Goal: Book appointment/travel/reservation

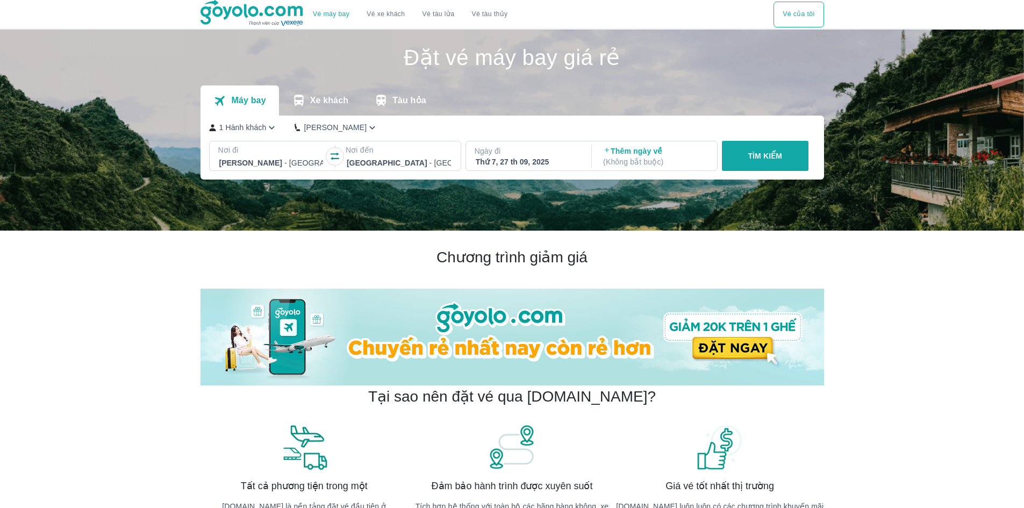
click at [742, 150] on button "TÌM KIẾM" at bounding box center [765, 156] width 87 height 30
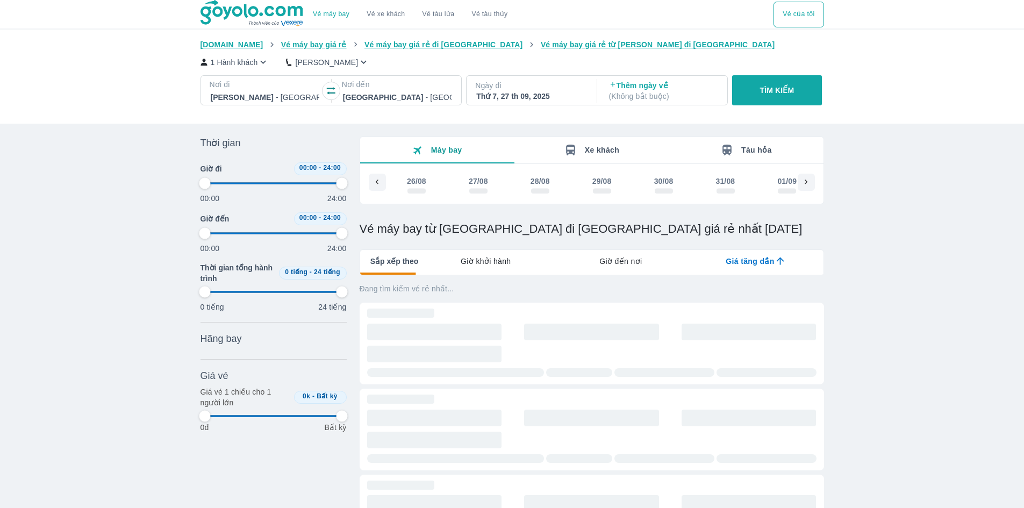
scroll to position [0, 1762]
type input "97.9166666666667"
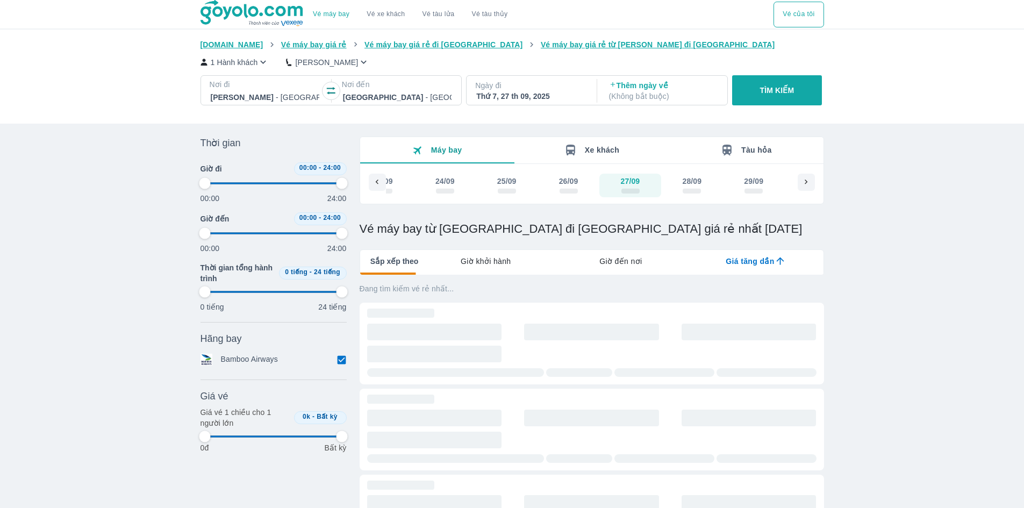
type input "97.9166666666667"
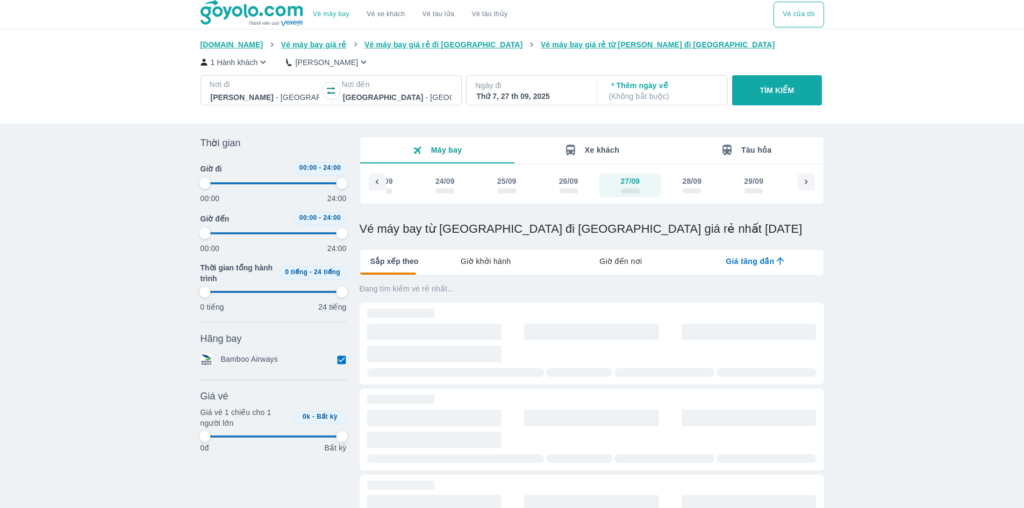
type input "97.9166666666667"
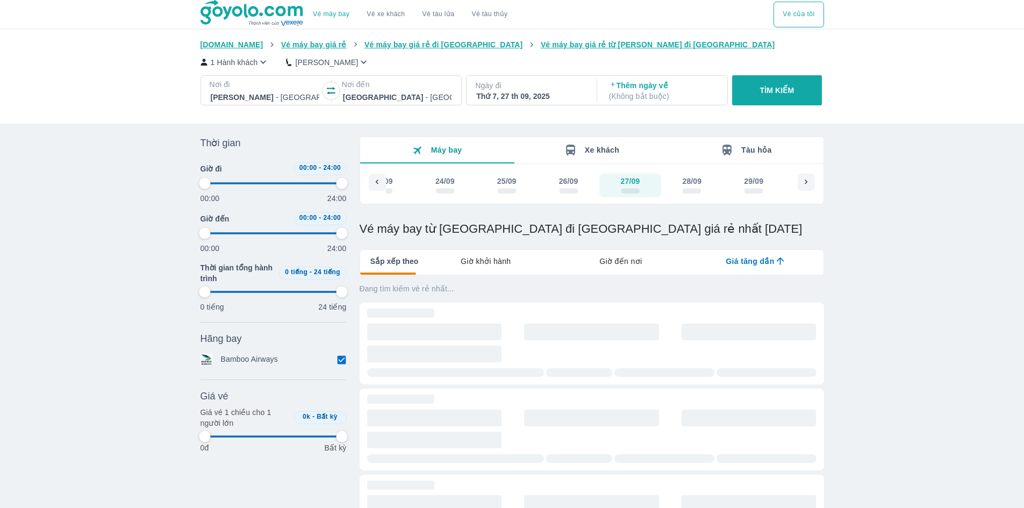
type input "97.9166666666667"
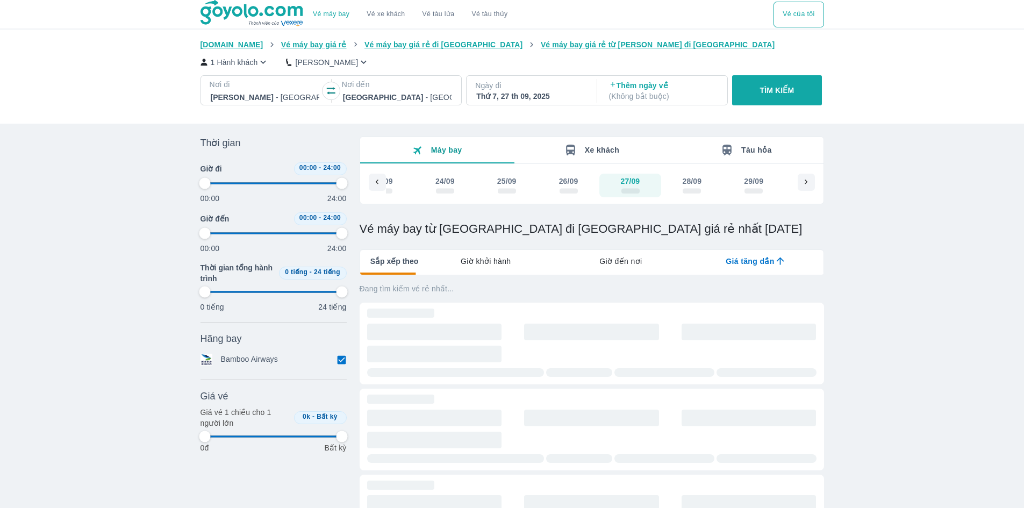
type input "97.9166666666667"
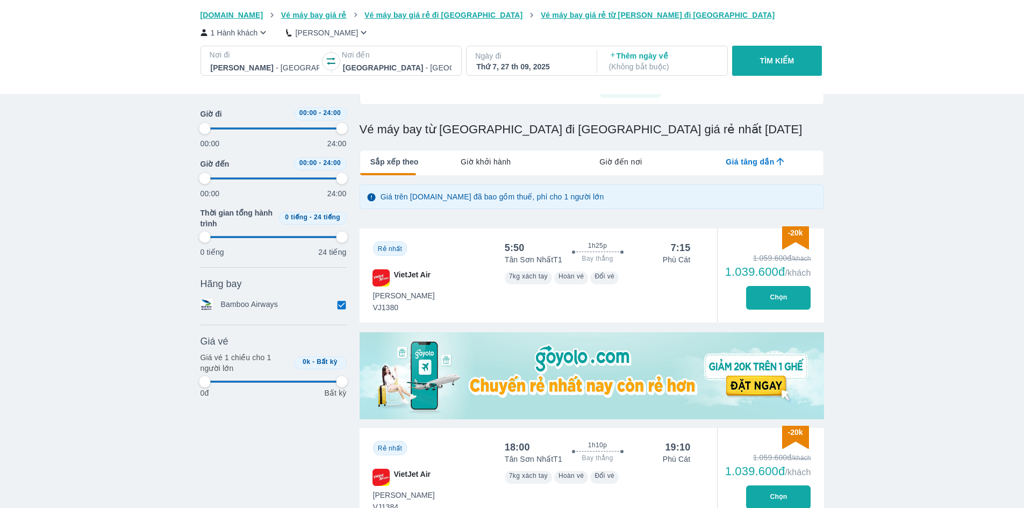
type input "97.9166666666667"
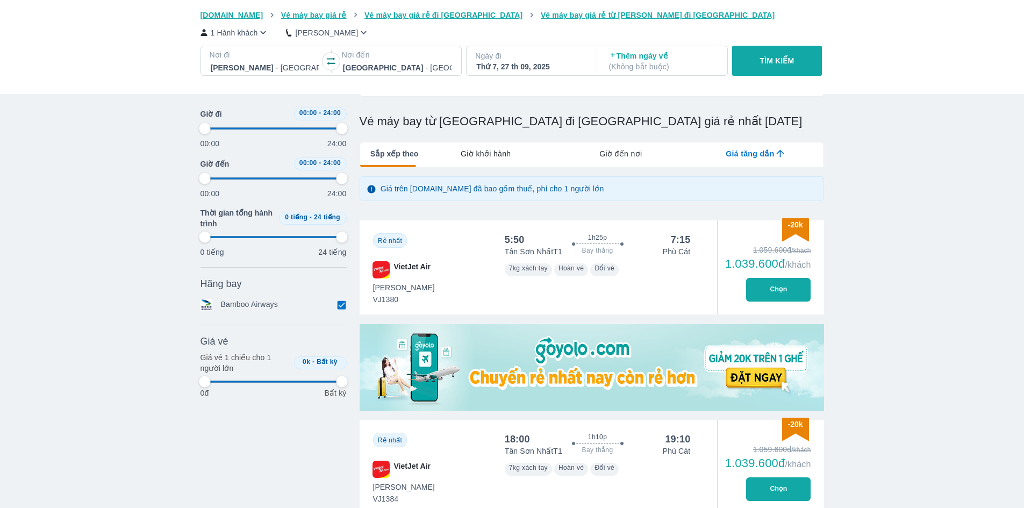
type input "97.9166666666667"
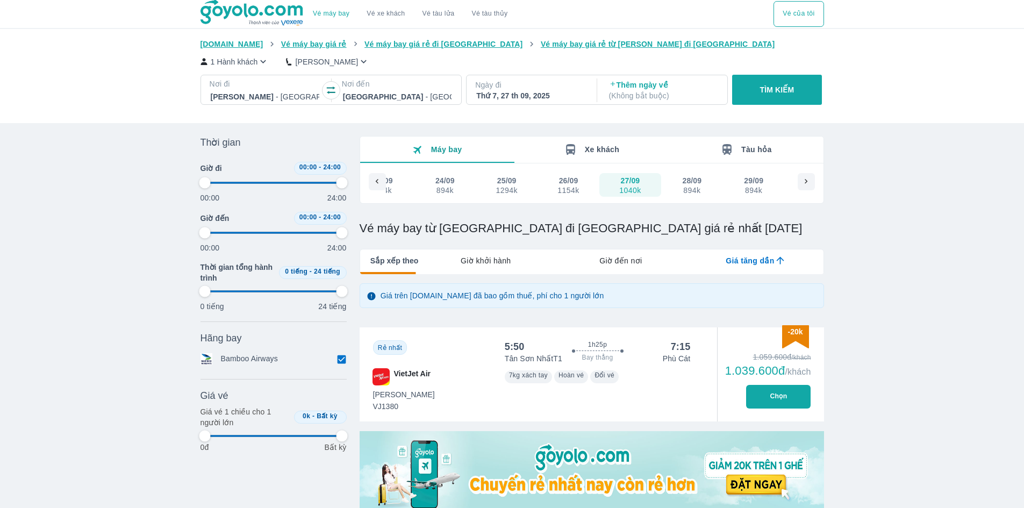
scroll to position [0, 0]
type input "97.9166666666667"
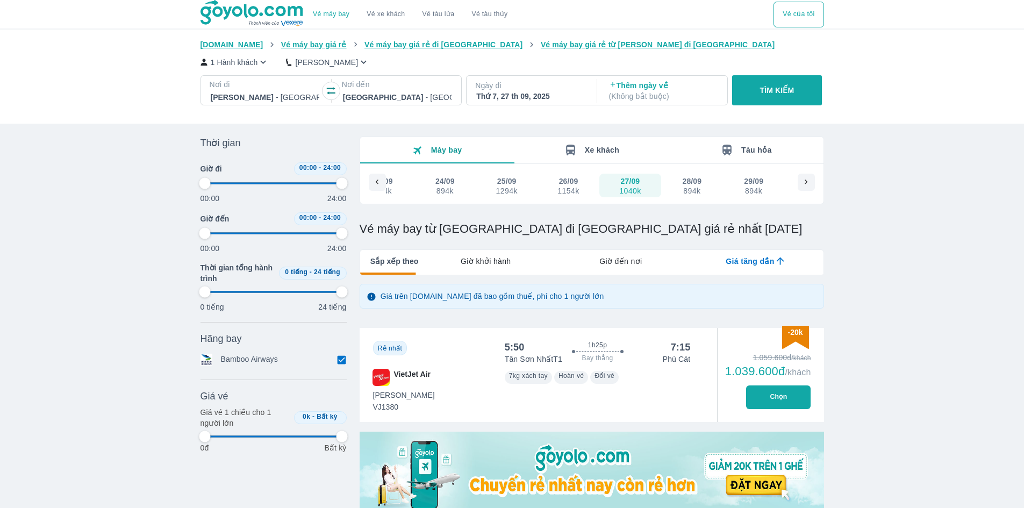
type input "97.9166666666667"
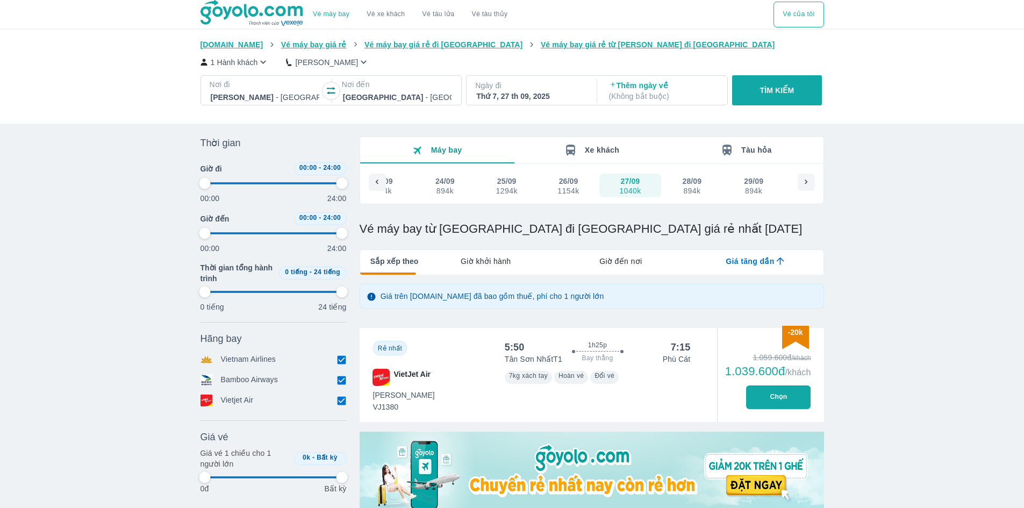
type input "97.9166666666667"
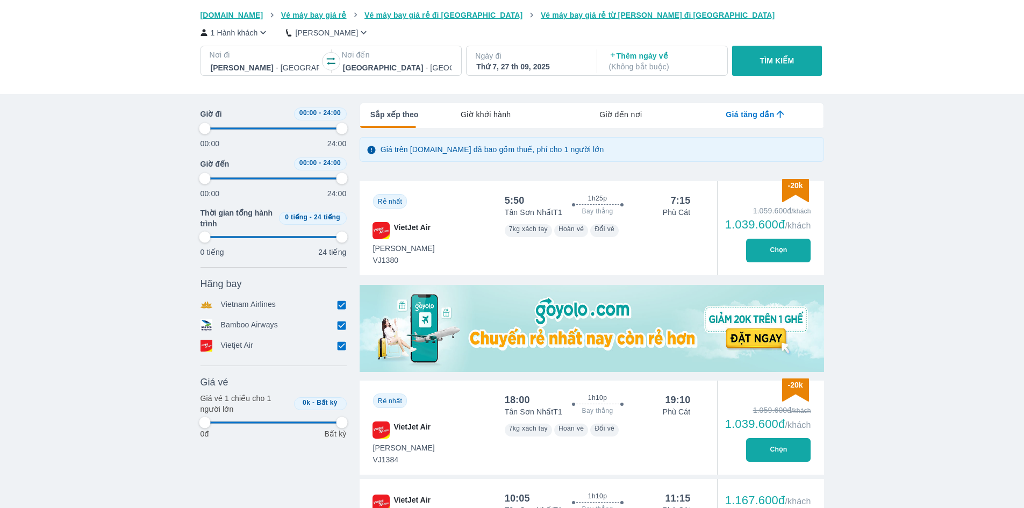
scroll to position [54, 0]
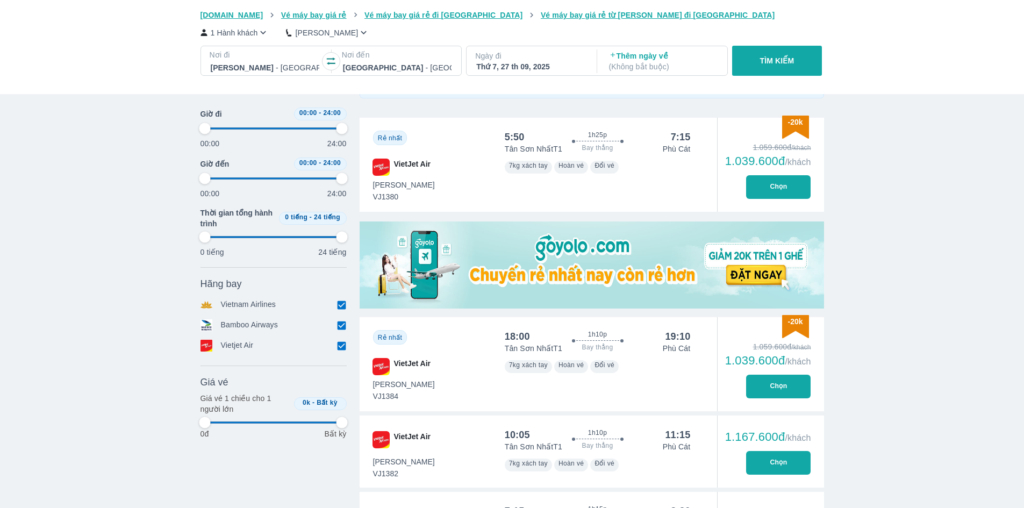
type input "97.9166666666667"
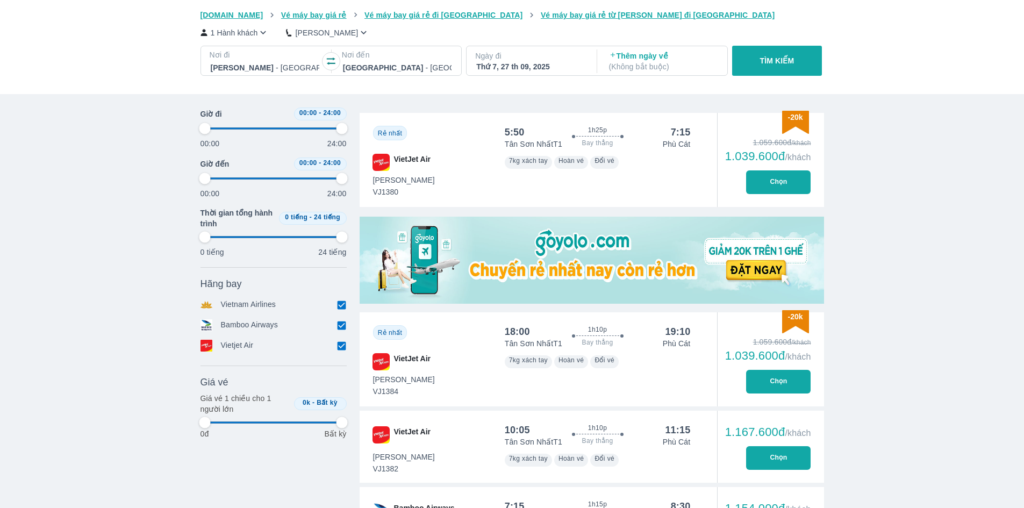
type input "97.9166666666667"
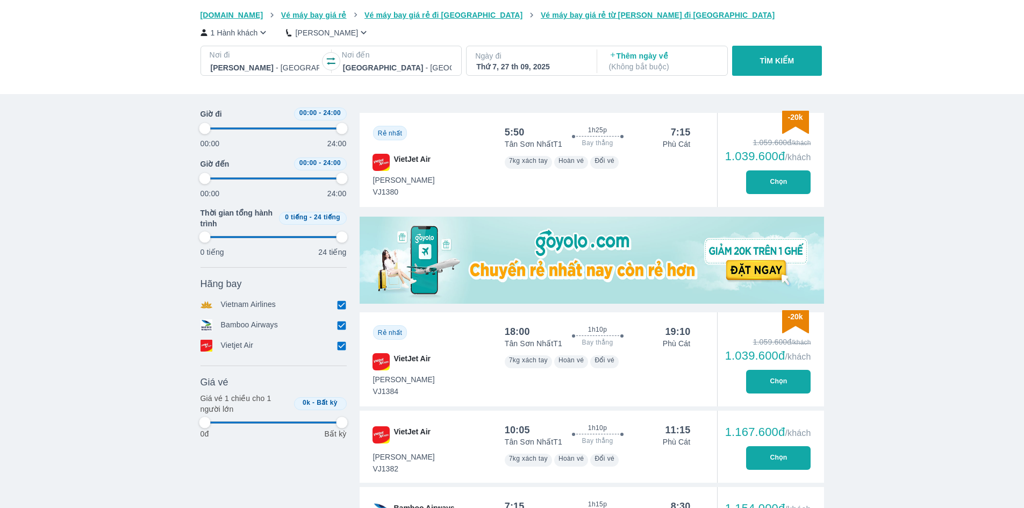
type input "97.9166666666667"
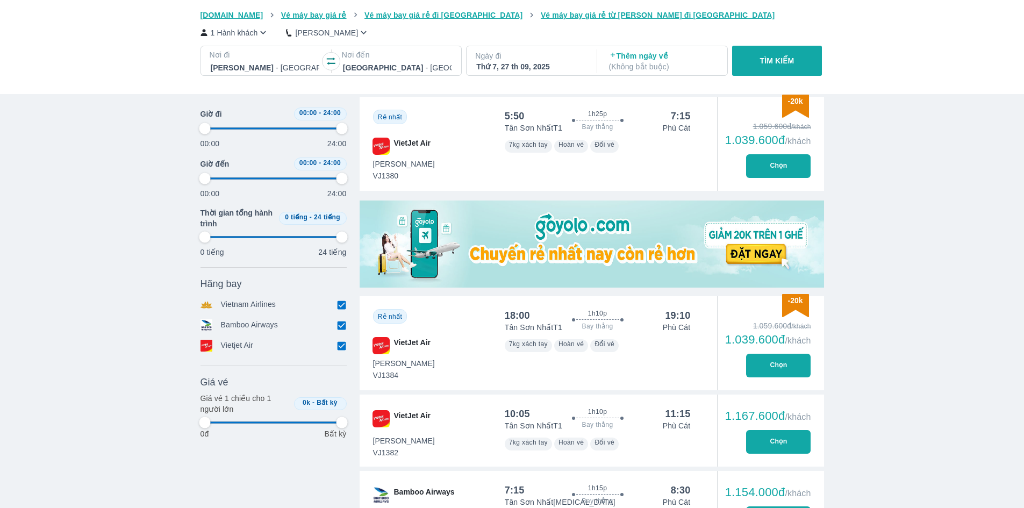
scroll to position [161, 0]
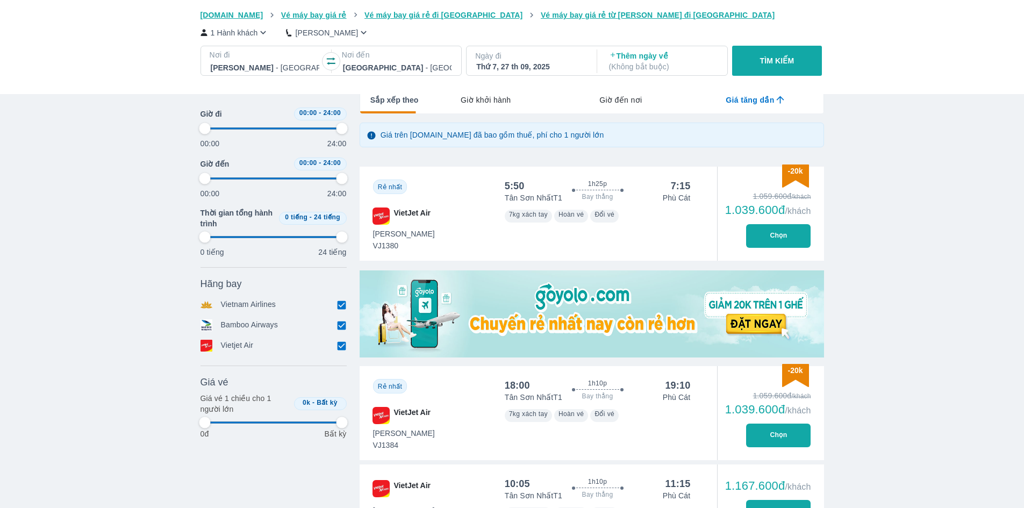
type input "97.9166666666667"
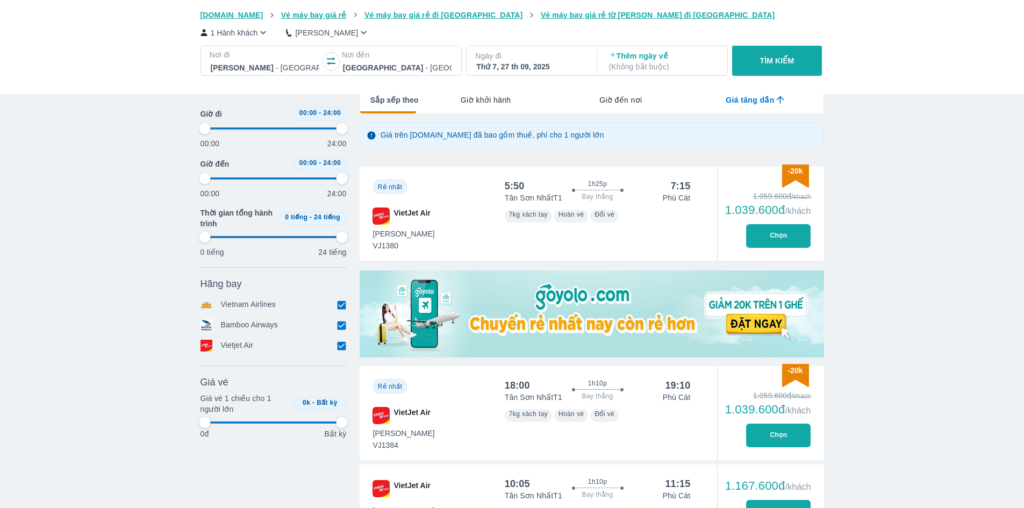
type input "97.9166666666667"
